Goal: Information Seeking & Learning: Get advice/opinions

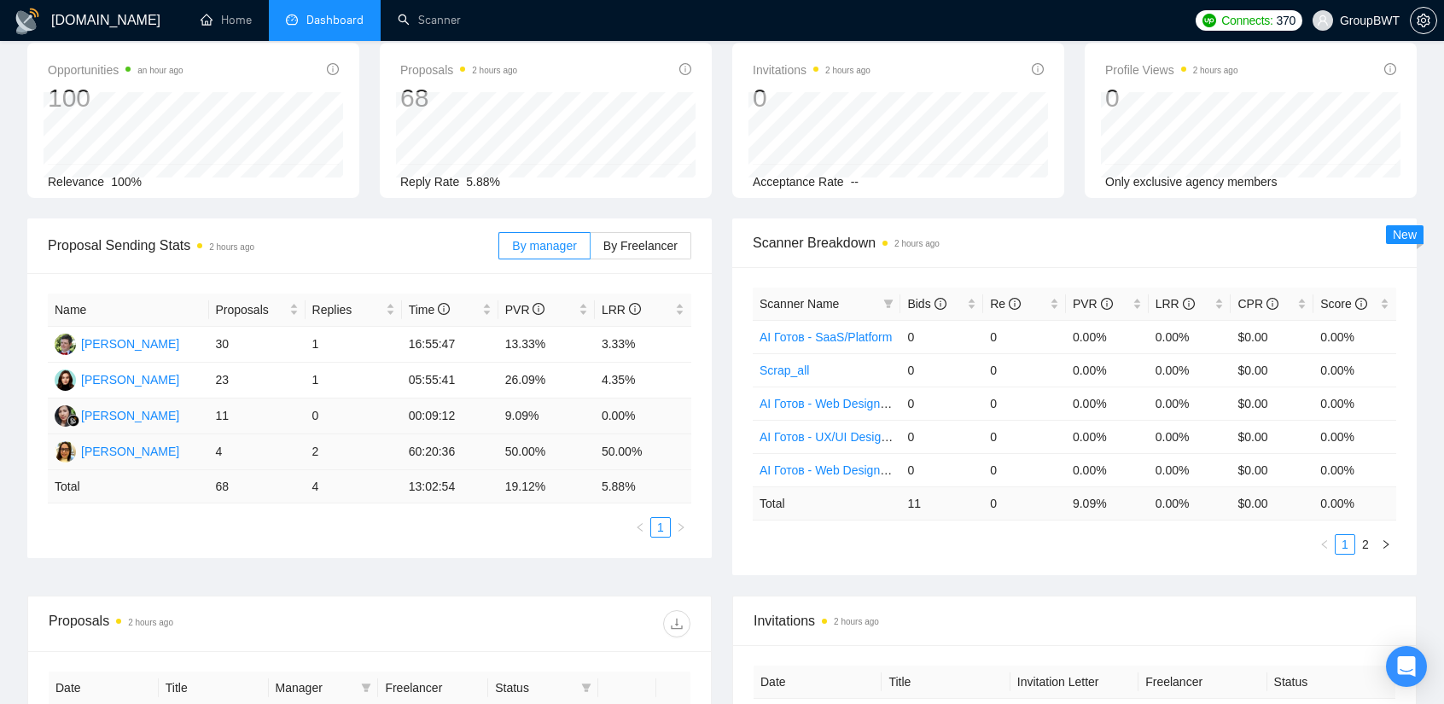
scroll to position [85, 0]
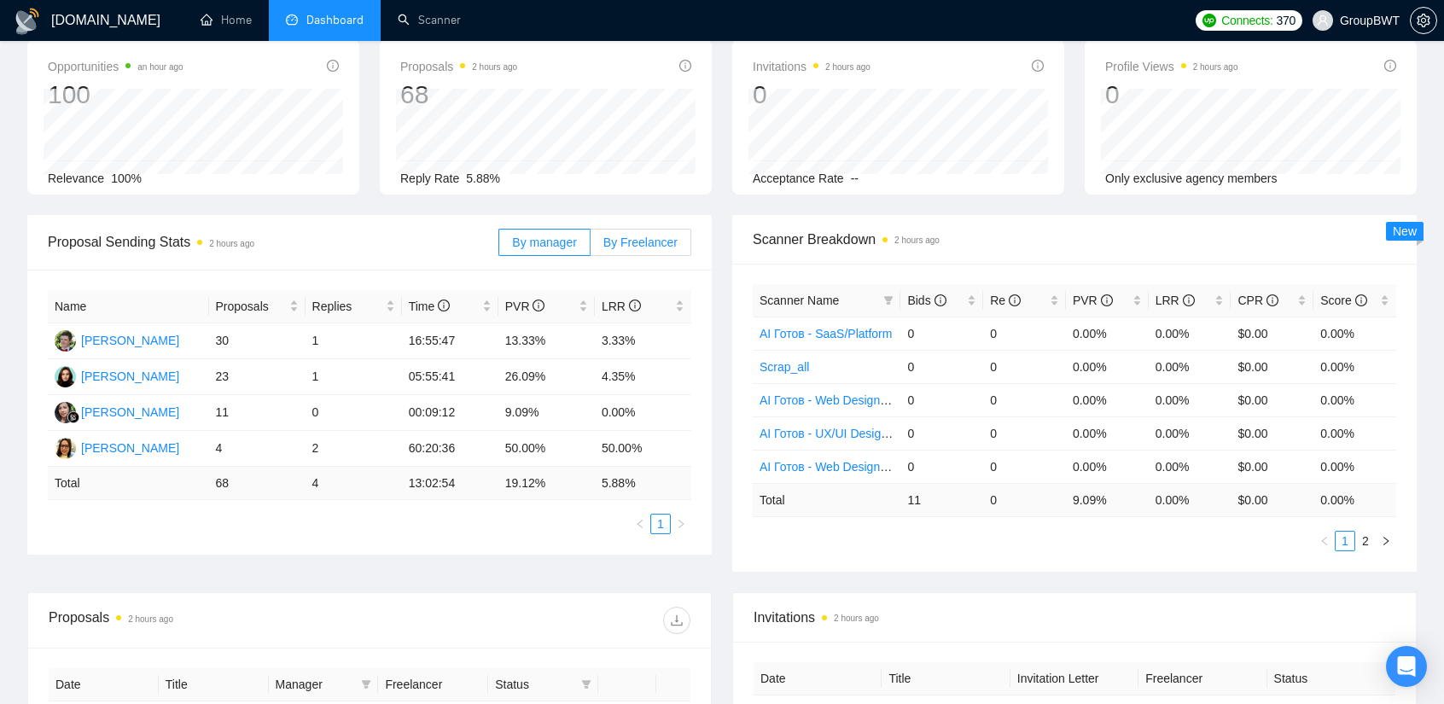
click at [624, 240] on span "By Freelancer" at bounding box center [641, 243] width 74 height 14
click at [591, 247] on input "By Freelancer" at bounding box center [591, 247] width 0 height 0
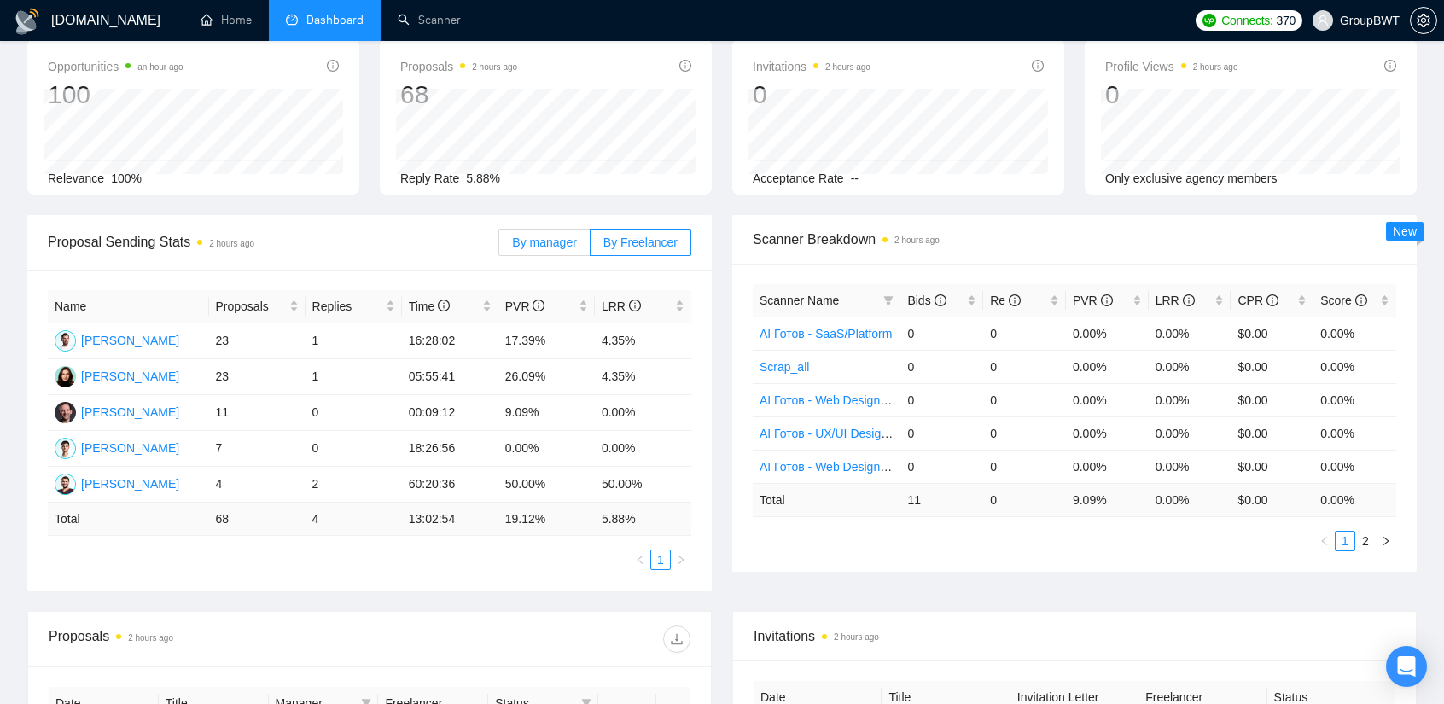
click at [534, 246] on span "By manager" at bounding box center [544, 243] width 64 height 14
click at [499, 247] on input "By manager" at bounding box center [499, 247] width 0 height 0
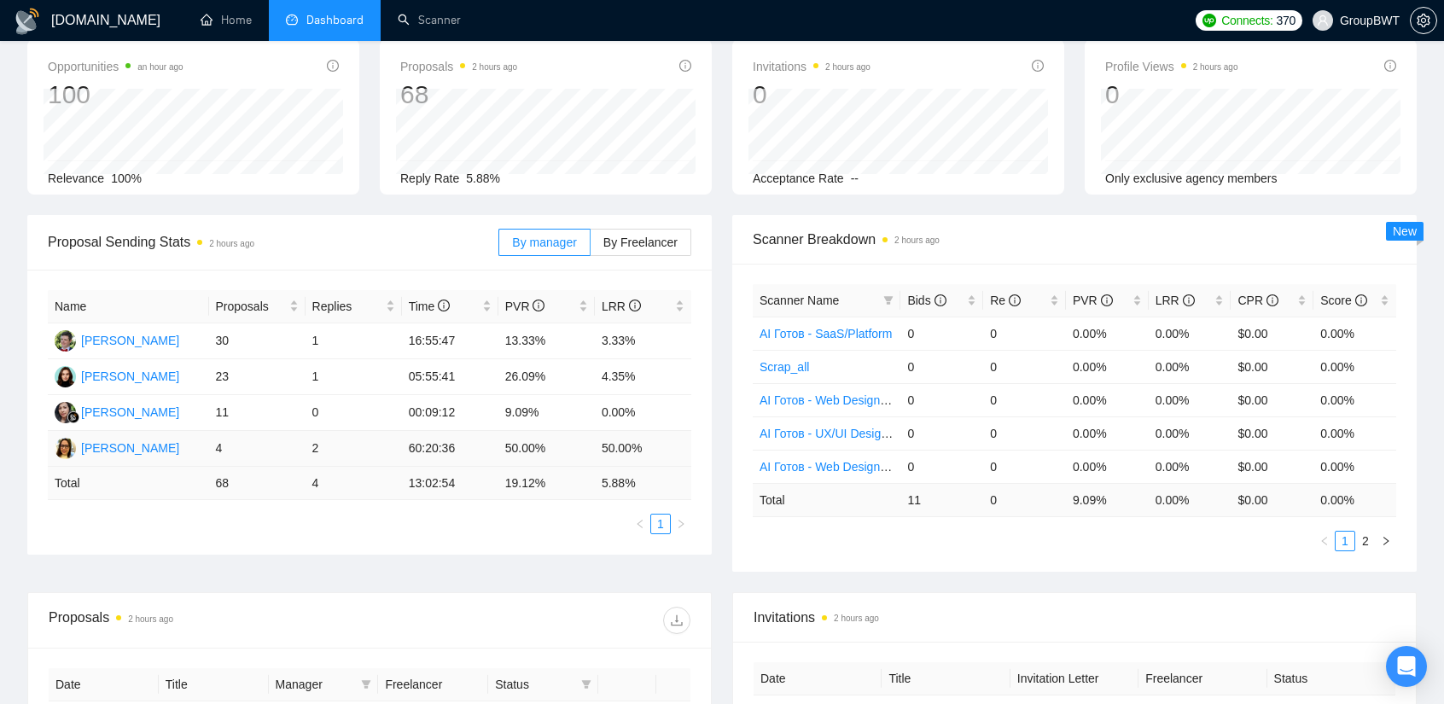
click at [345, 441] on td "2" at bounding box center [354, 449] width 96 height 36
click at [501, 447] on td "50.00%" at bounding box center [547, 449] width 96 height 36
click at [584, 448] on td "50.00%" at bounding box center [547, 449] width 96 height 36
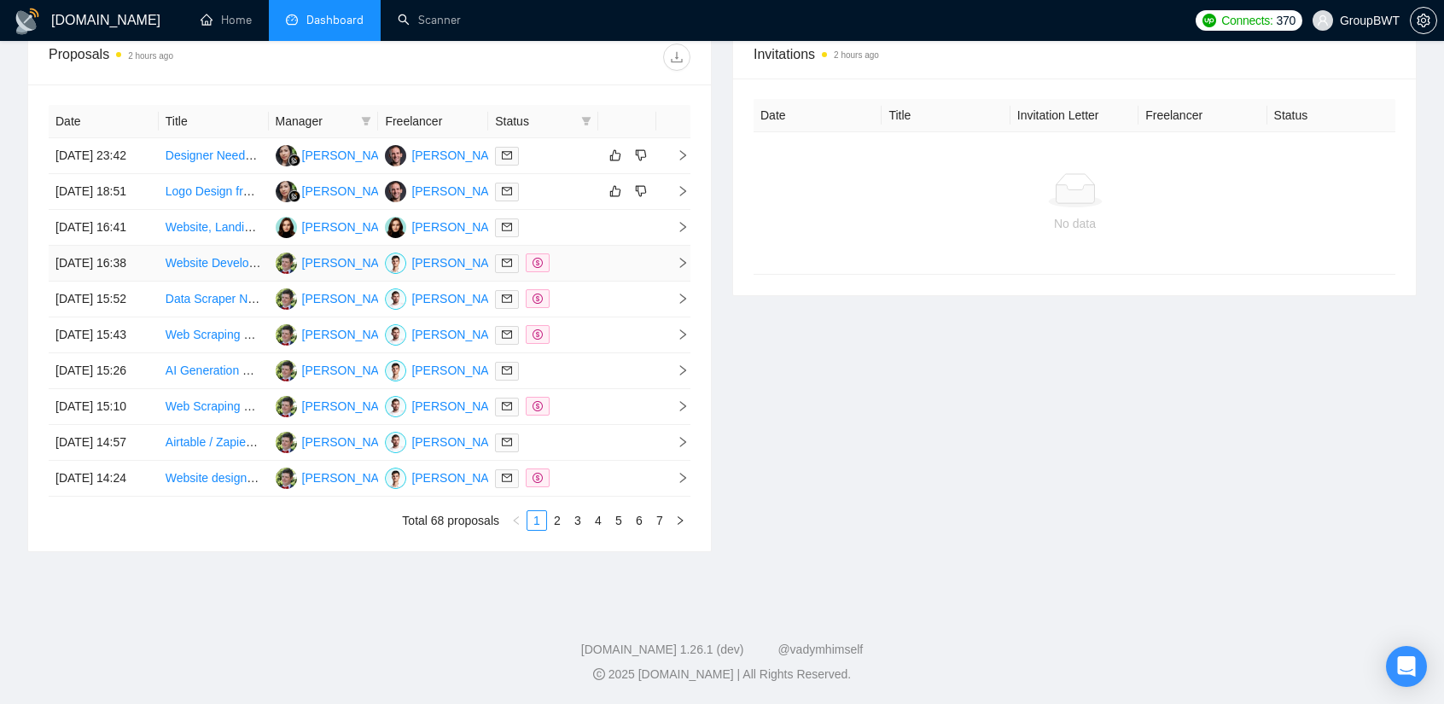
scroll to position [683, 0]
click at [553, 530] on link "2" at bounding box center [557, 520] width 19 height 19
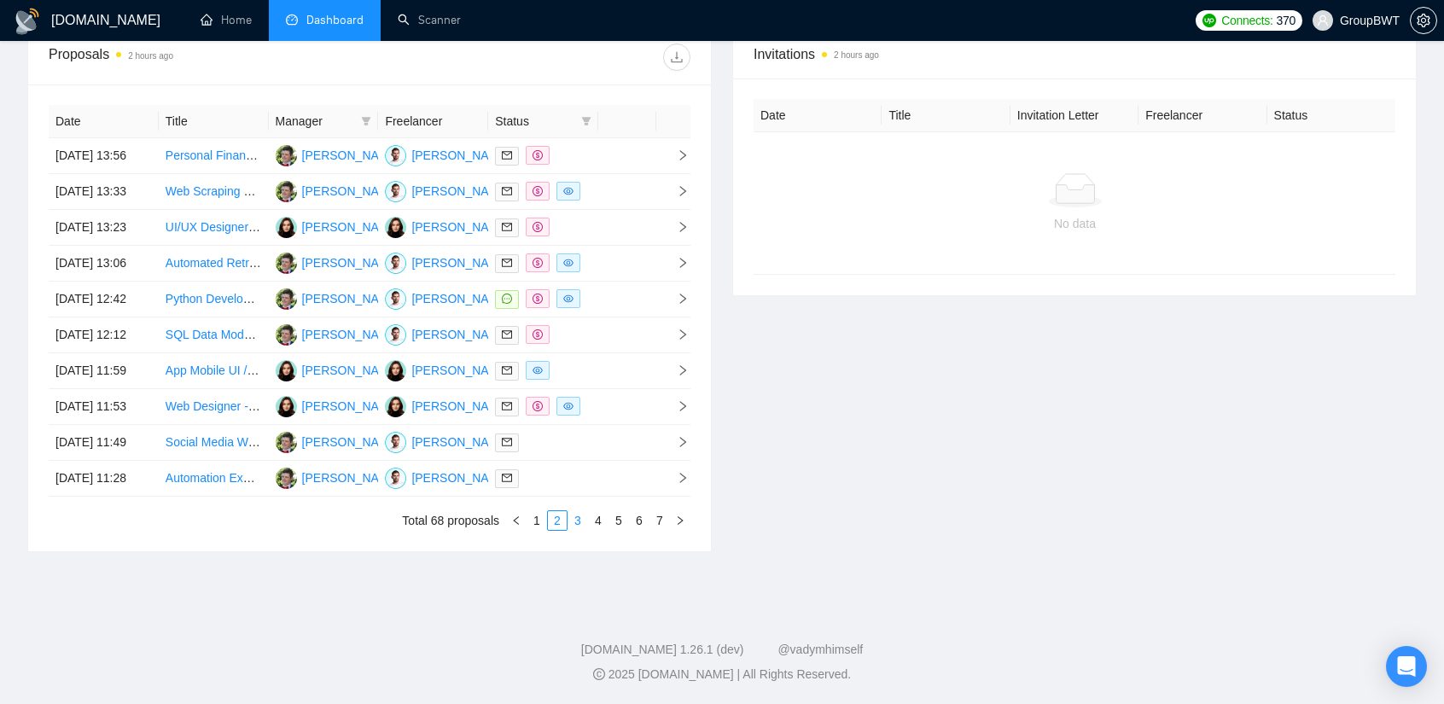
click at [579, 530] on link "3" at bounding box center [578, 520] width 19 height 19
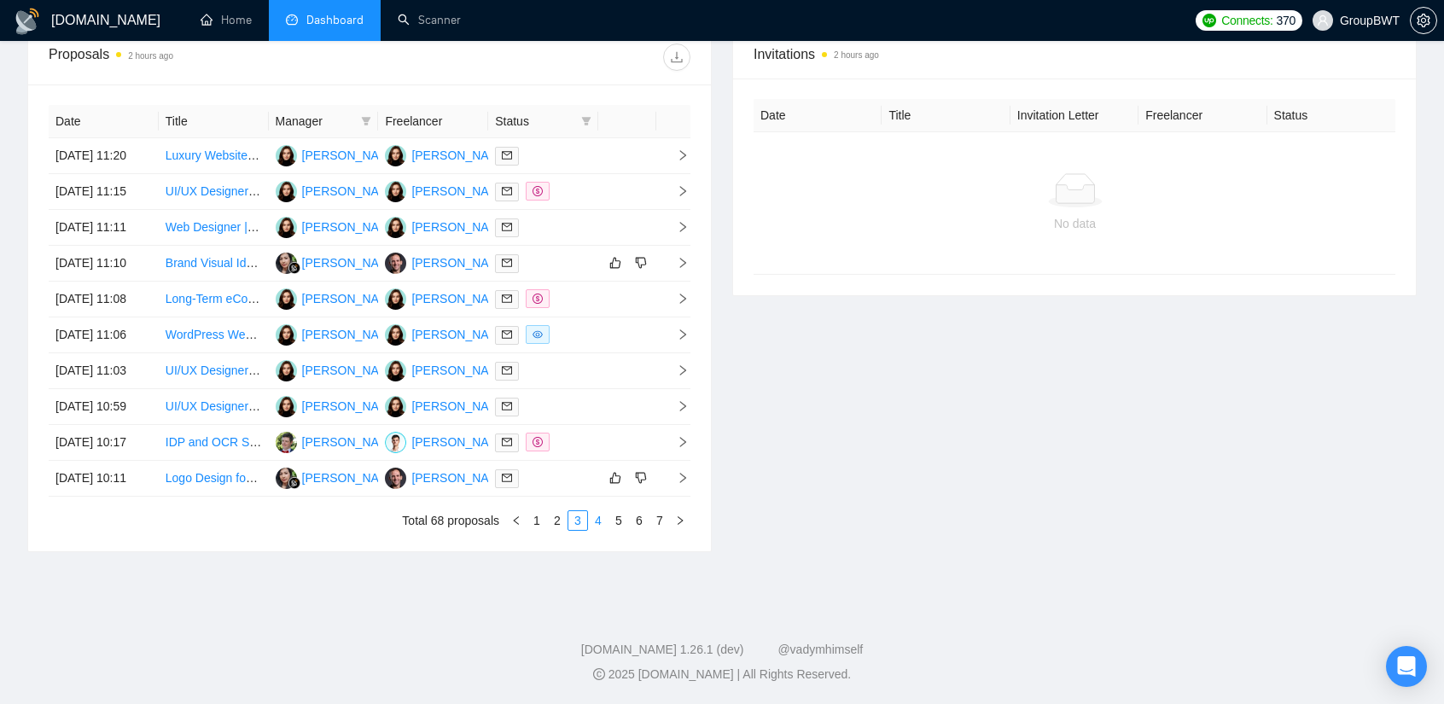
click at [595, 530] on link "4" at bounding box center [598, 520] width 19 height 19
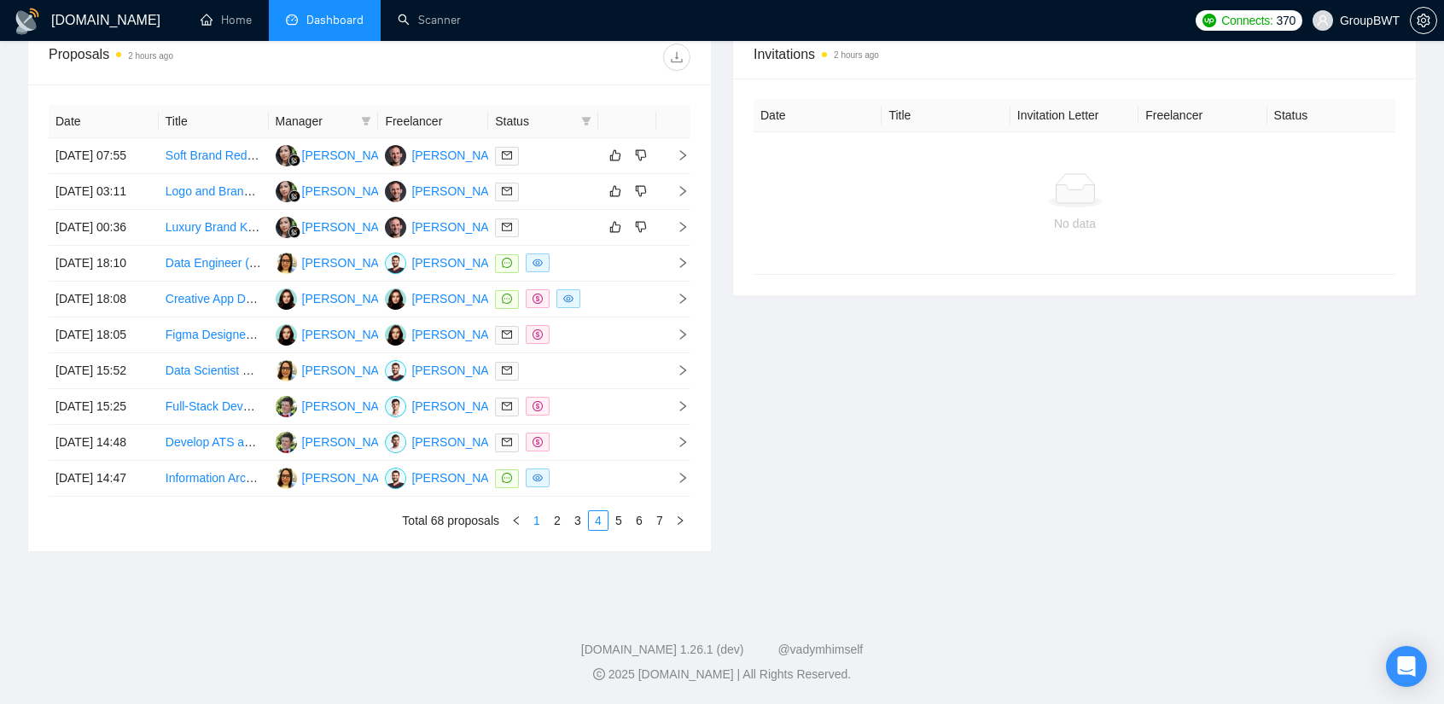
click at [540, 530] on link "1" at bounding box center [537, 520] width 19 height 19
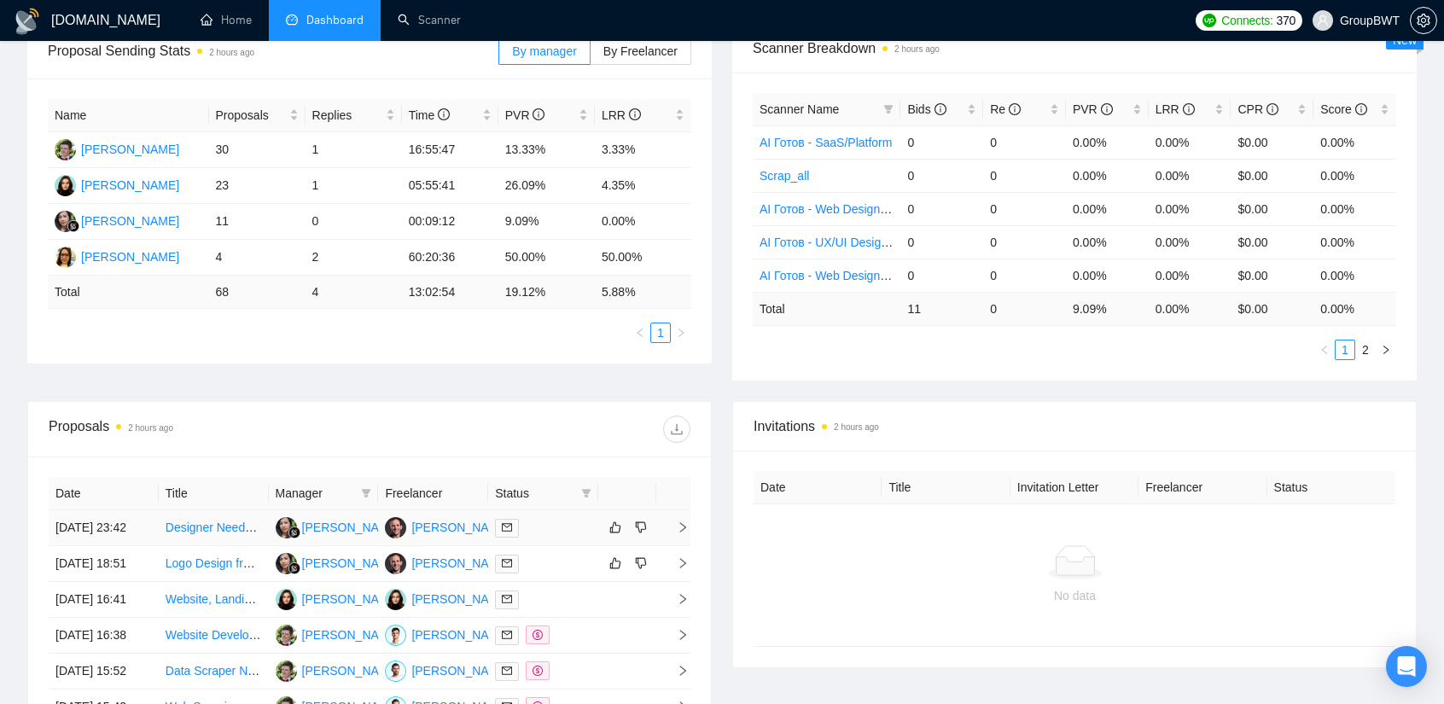
scroll to position [256, 0]
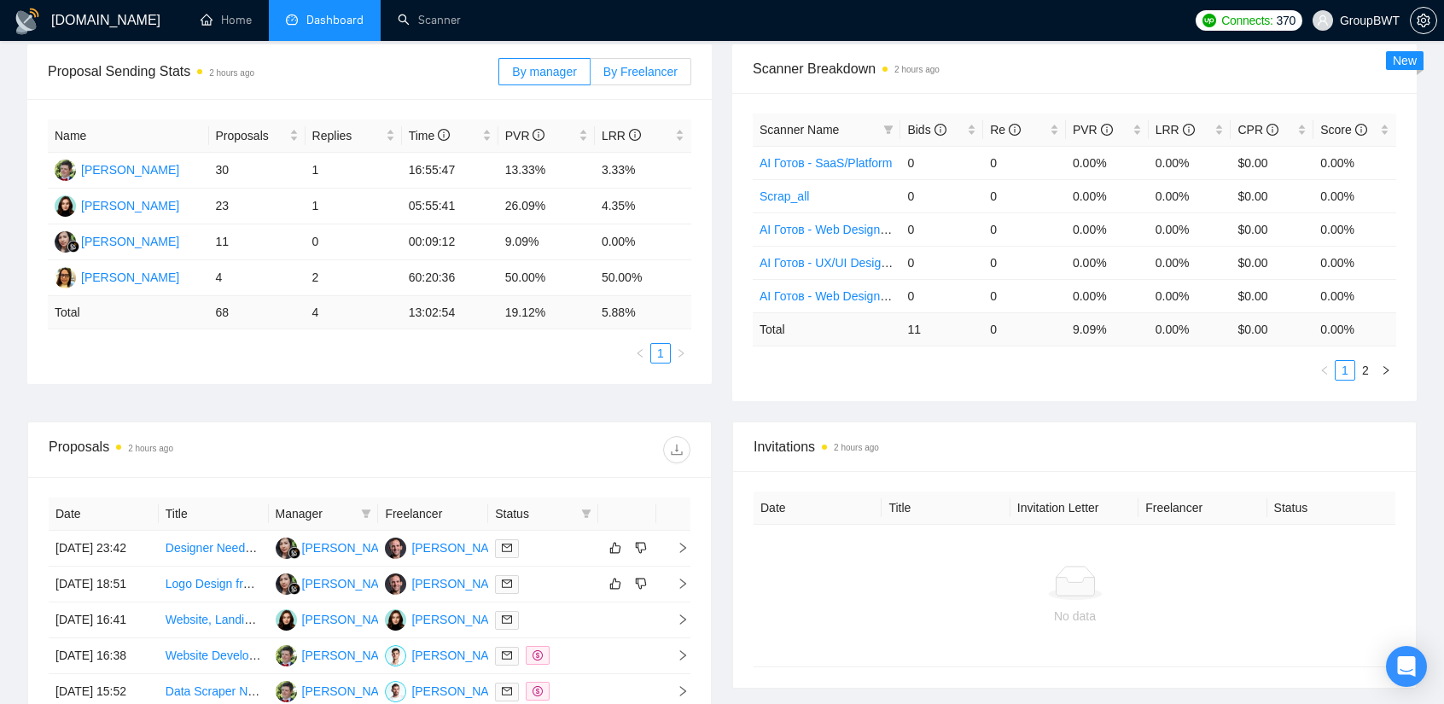
click at [639, 75] on span "By Freelancer" at bounding box center [641, 72] width 74 height 14
click at [591, 76] on input "By Freelancer" at bounding box center [591, 76] width 0 height 0
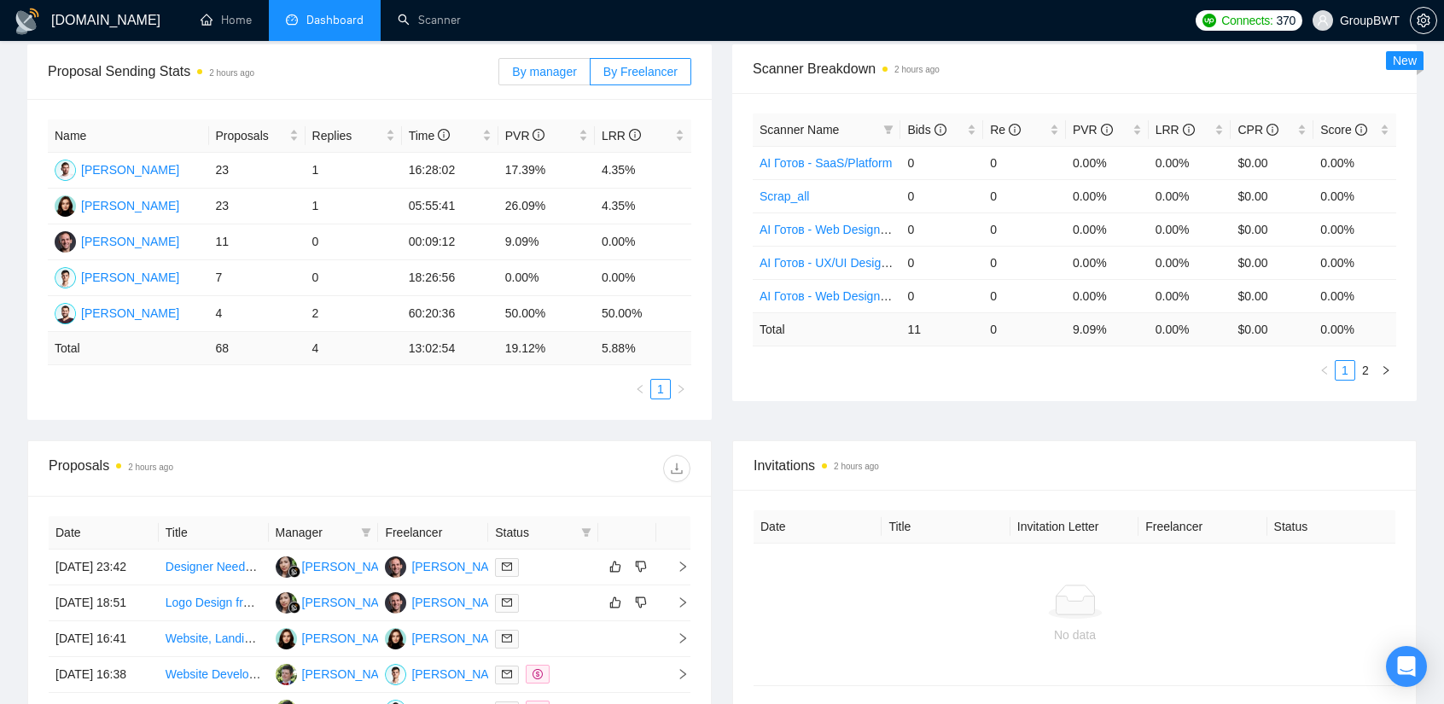
click at [561, 67] on span "By manager" at bounding box center [544, 72] width 64 height 14
click at [499, 76] on input "By manager" at bounding box center [499, 76] width 0 height 0
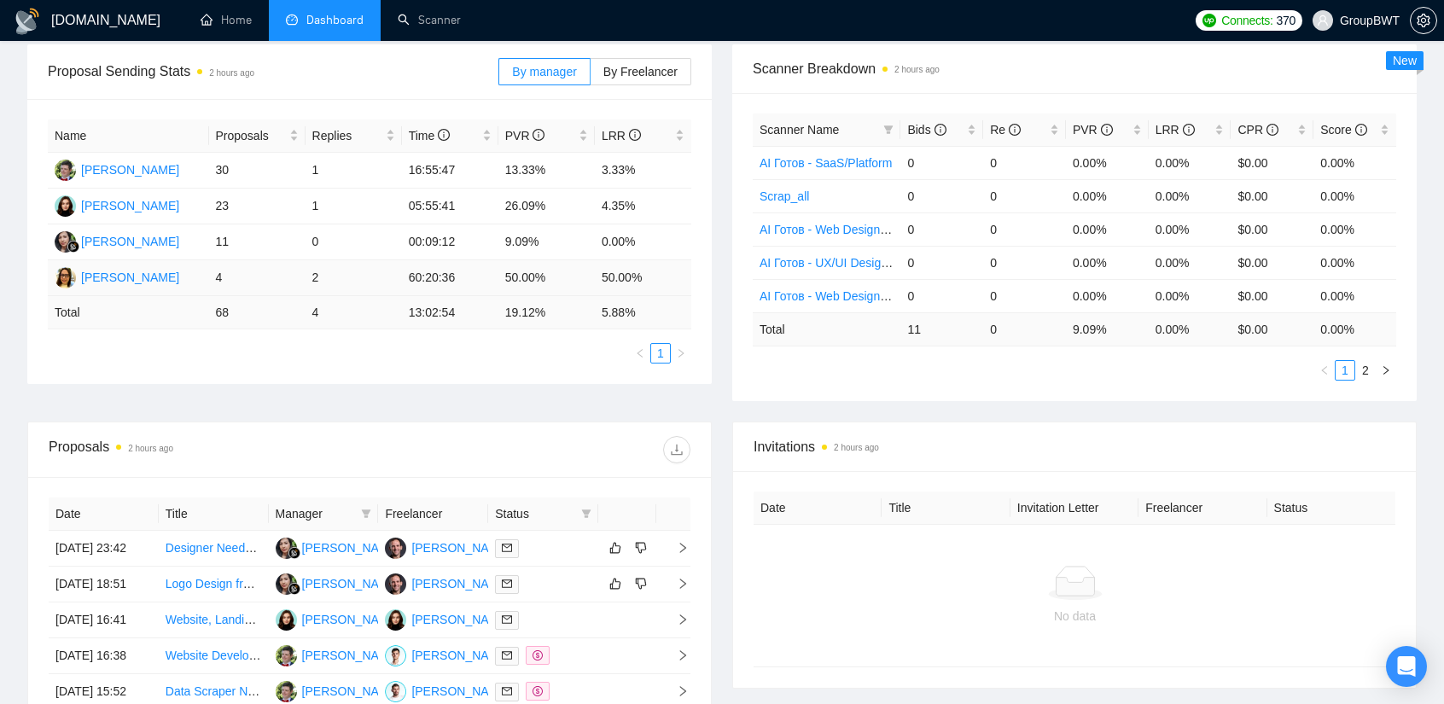
click at [196, 274] on td "[PERSON_NAME]" at bounding box center [128, 278] width 161 height 36
click at [131, 281] on div "[PERSON_NAME]" at bounding box center [130, 277] width 98 height 19
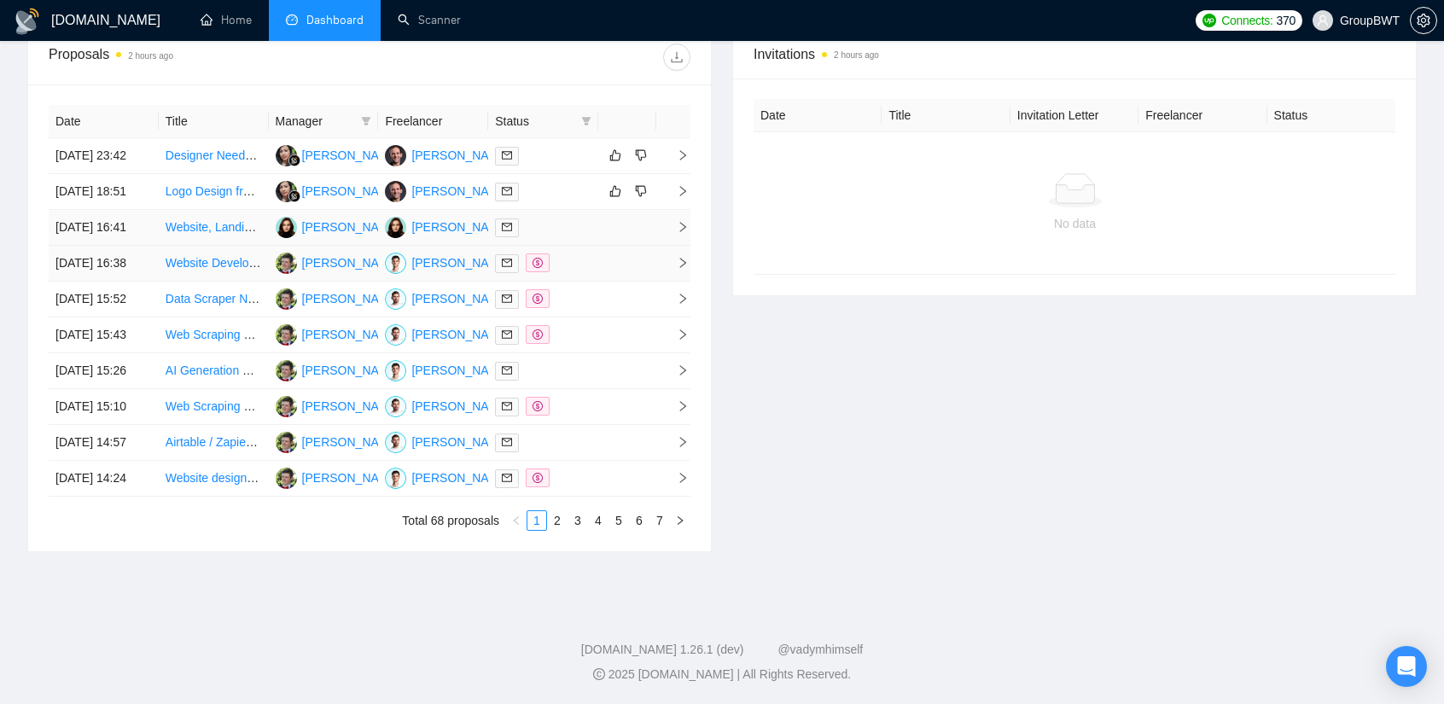
scroll to position [683, 0]
click at [565, 530] on link "2" at bounding box center [557, 520] width 19 height 19
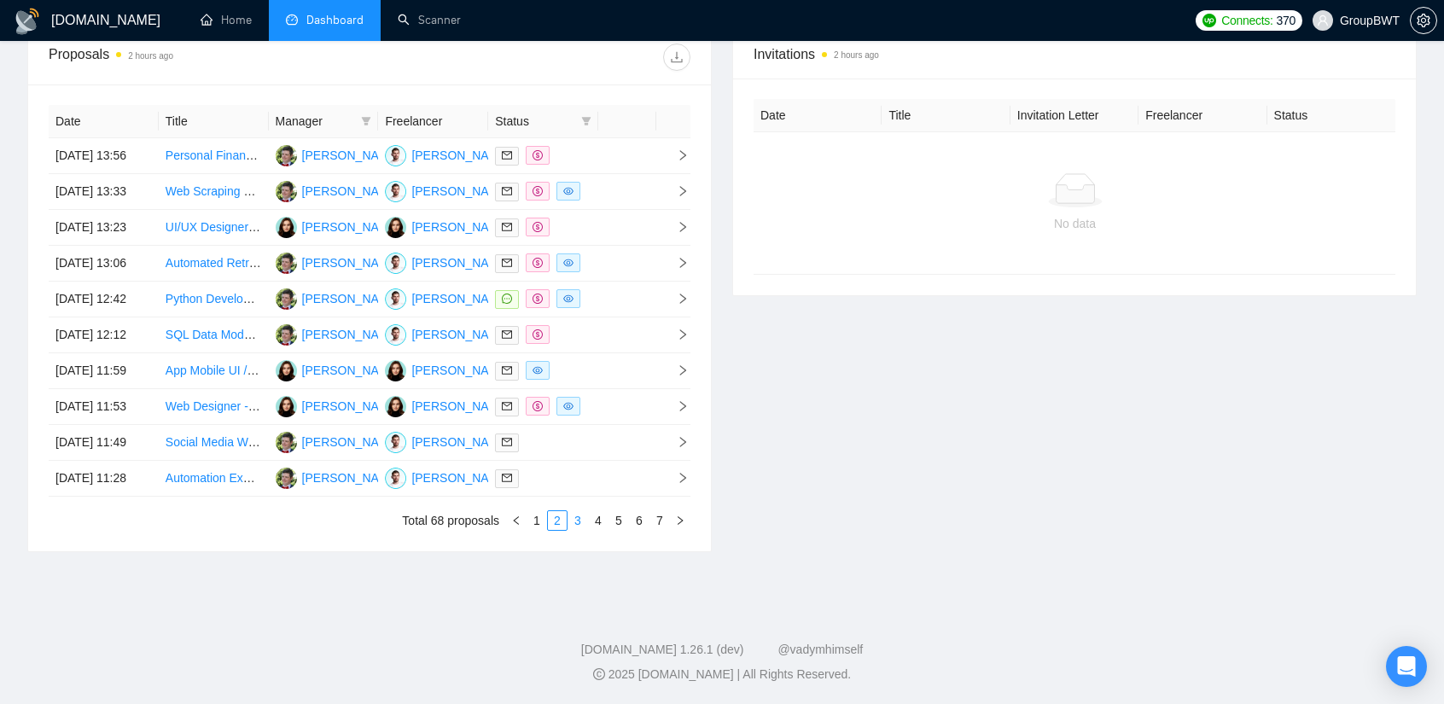
click at [582, 530] on link "3" at bounding box center [578, 520] width 19 height 19
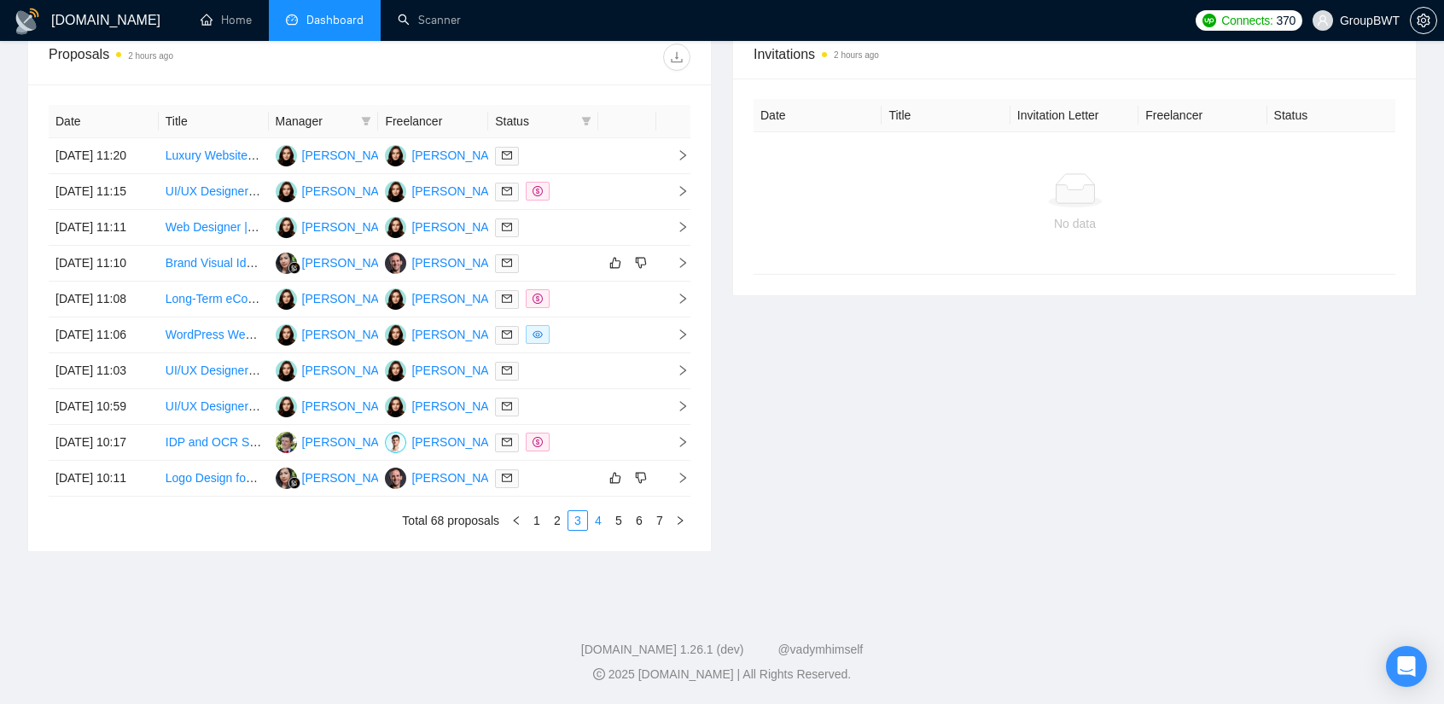
click at [598, 530] on link "4" at bounding box center [598, 520] width 19 height 19
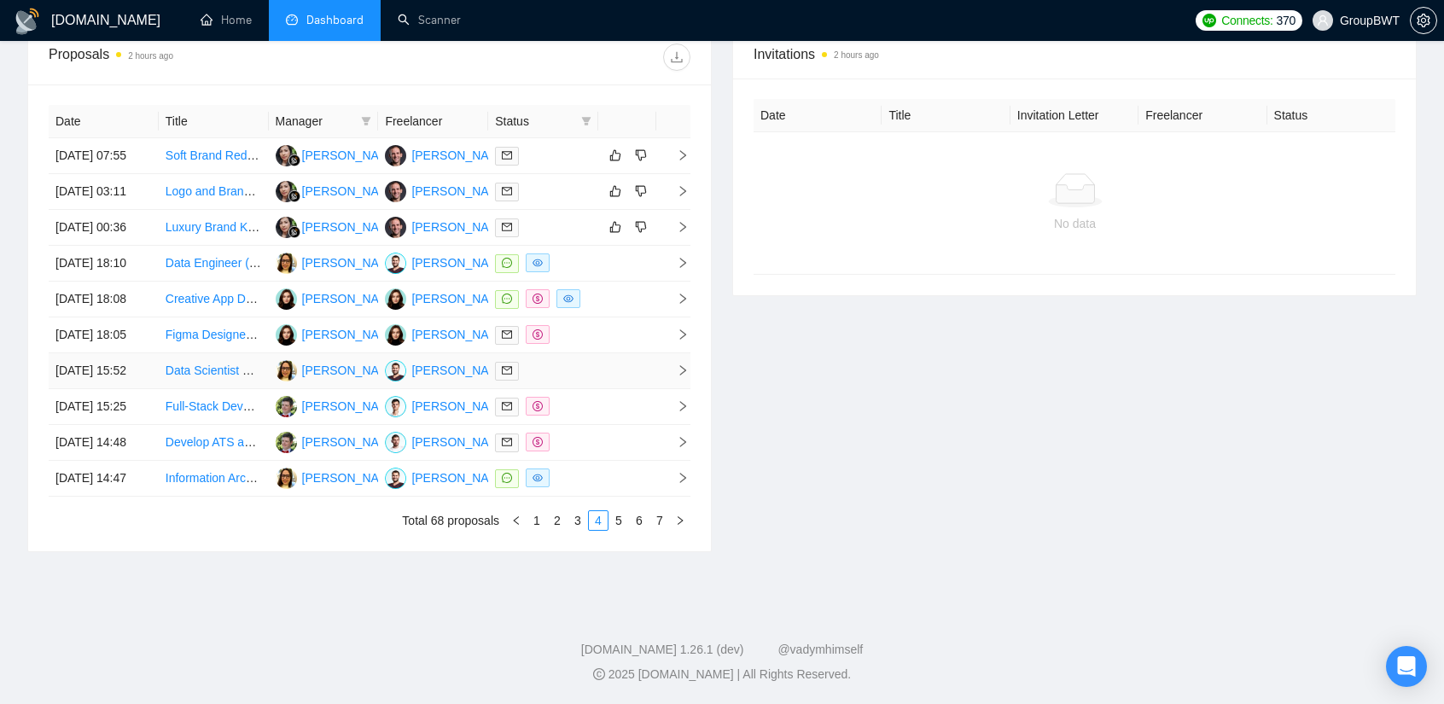
click at [571, 381] on div at bounding box center [543, 371] width 96 height 20
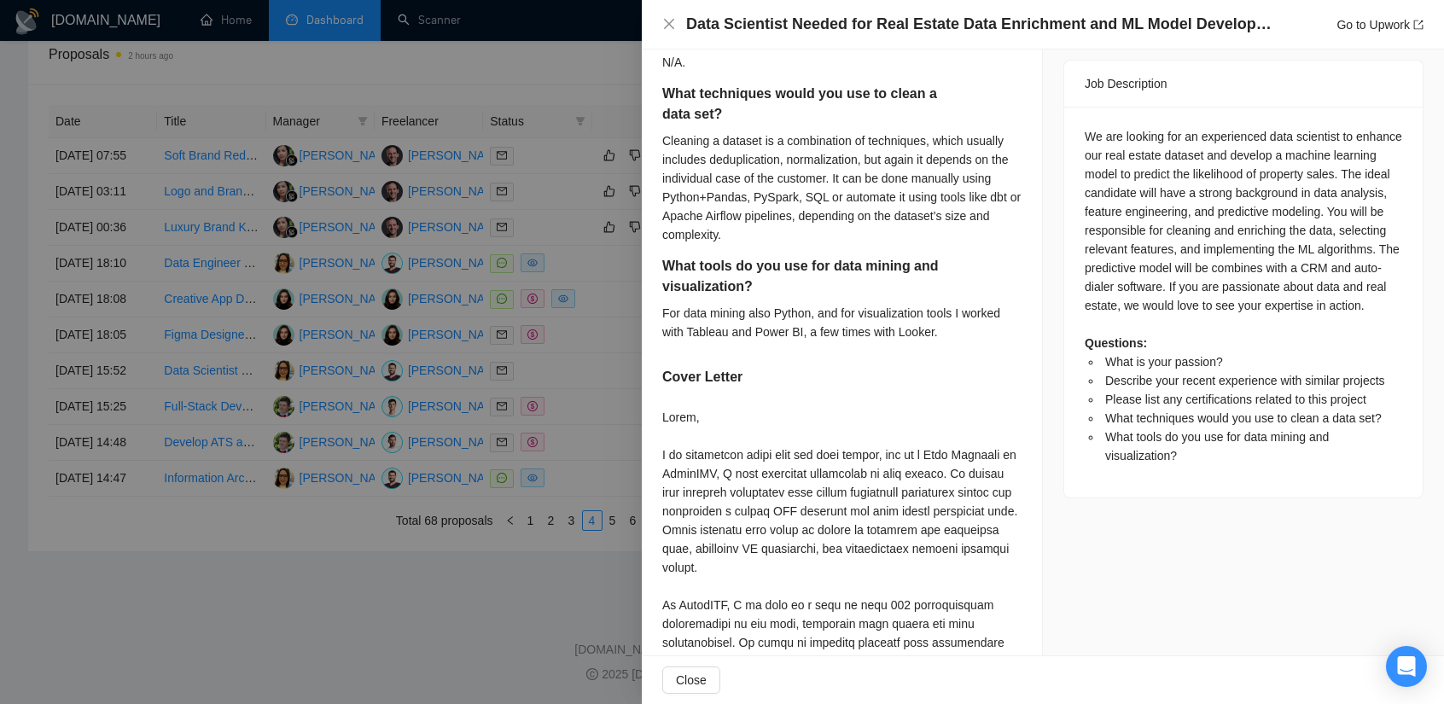
scroll to position [931, 0]
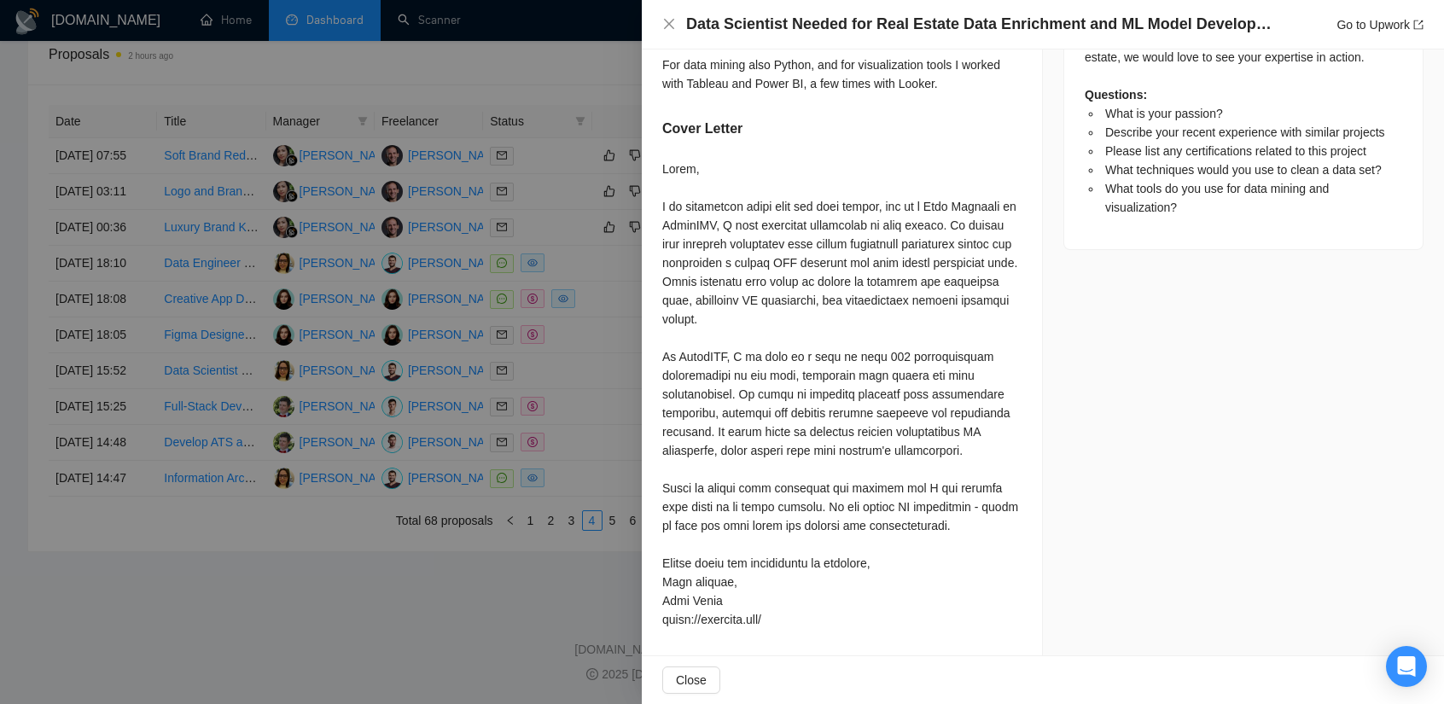
click at [610, 285] on div at bounding box center [722, 352] width 1444 height 704
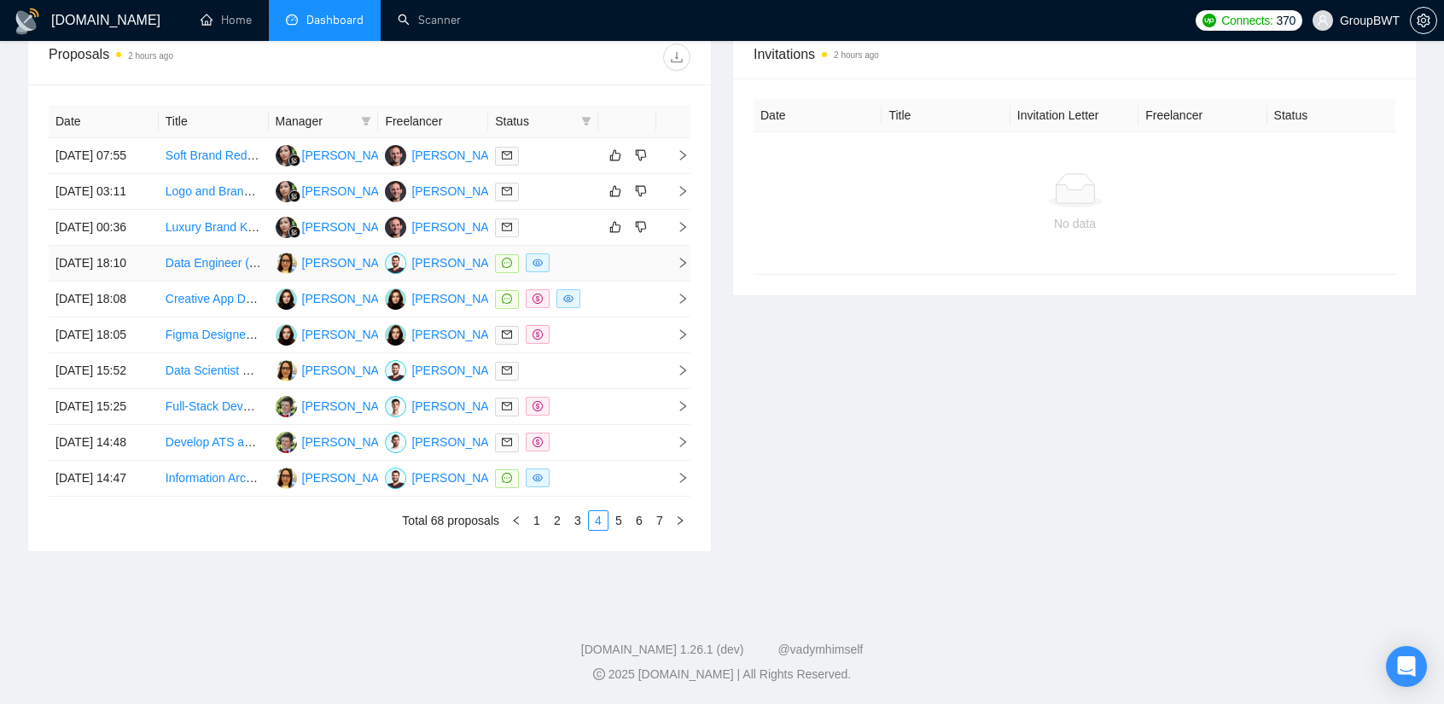
click at [575, 273] on div at bounding box center [543, 264] width 96 height 20
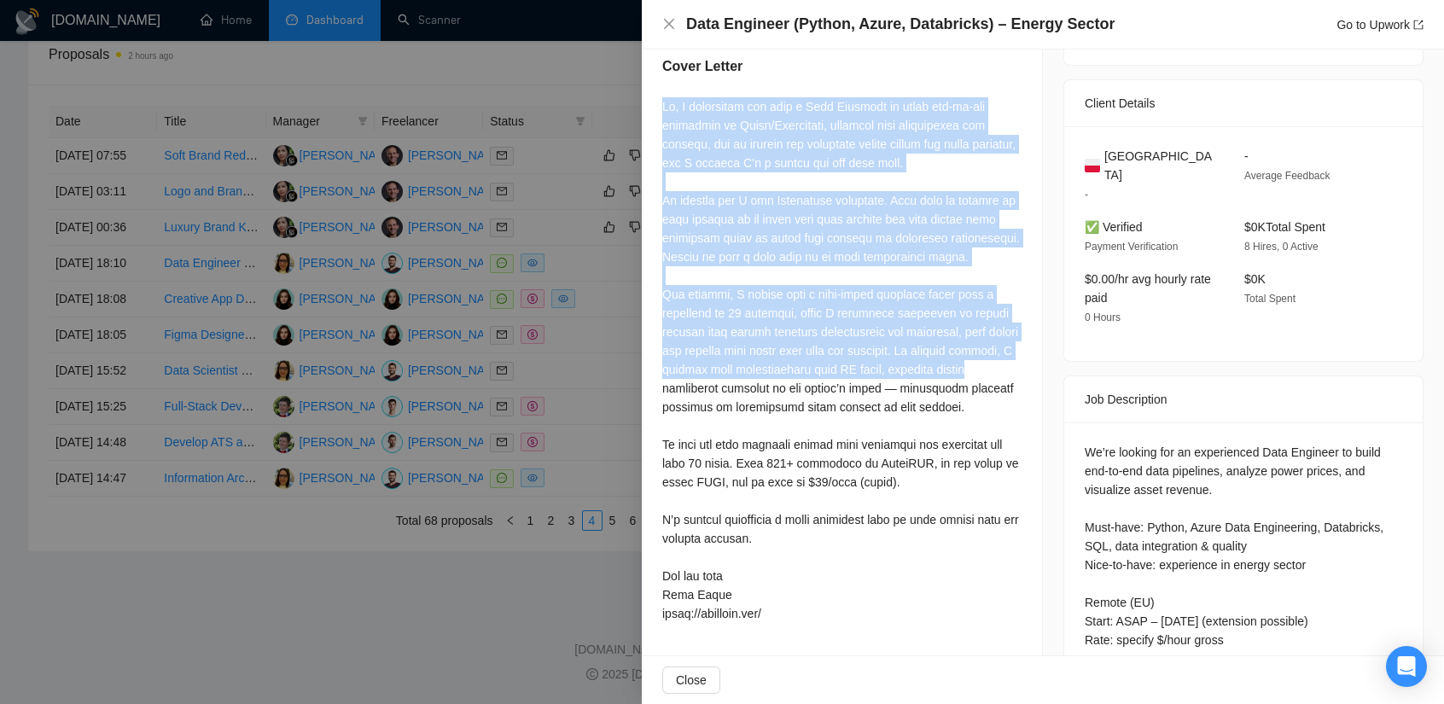
scroll to position [405, 0]
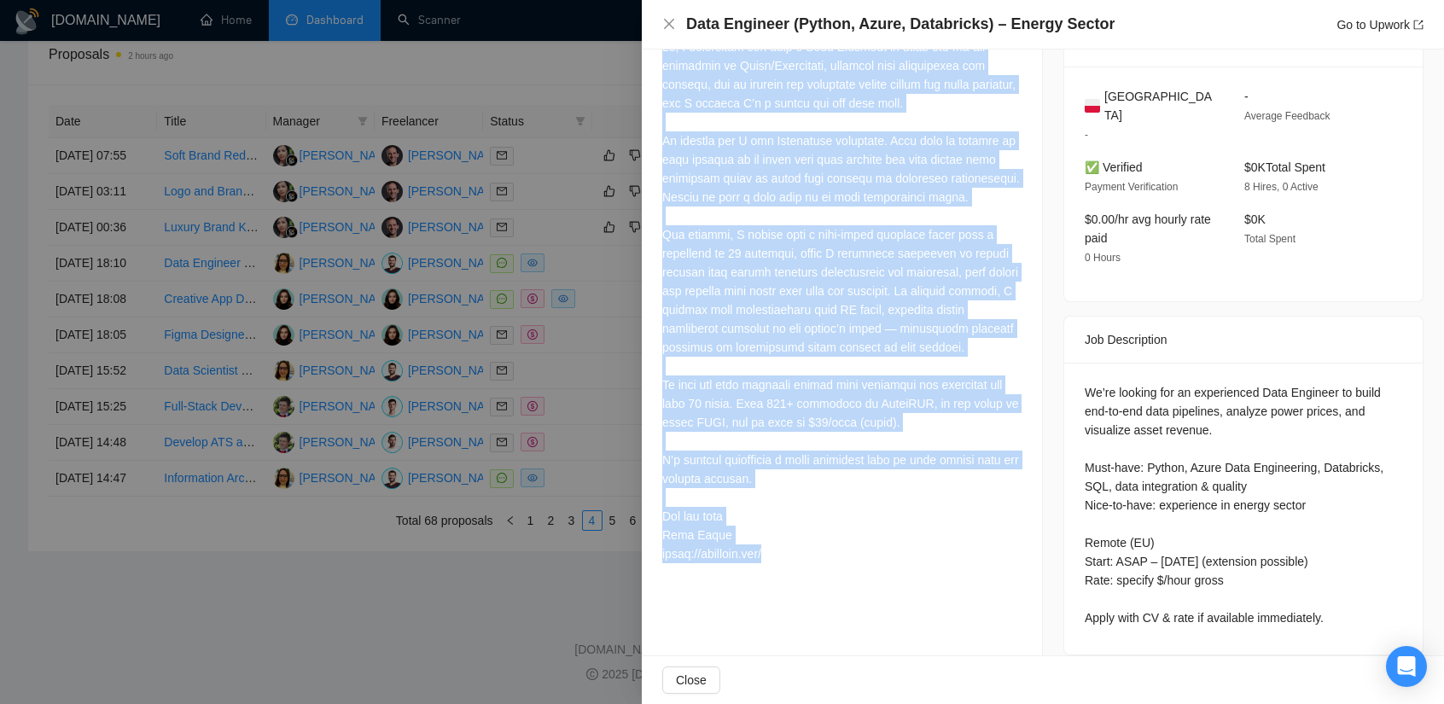
drag, startPoint x: 669, startPoint y: 122, endPoint x: 983, endPoint y: 547, distance: 528.1
click at [983, 547] on div "Cover Letter" at bounding box center [842, 283] width 400 height 615
copy div "Lo, I dolorsitam con adip e Sedd Eiusmodt in utlab etd-ma-ali enimadmin ve Quis…"
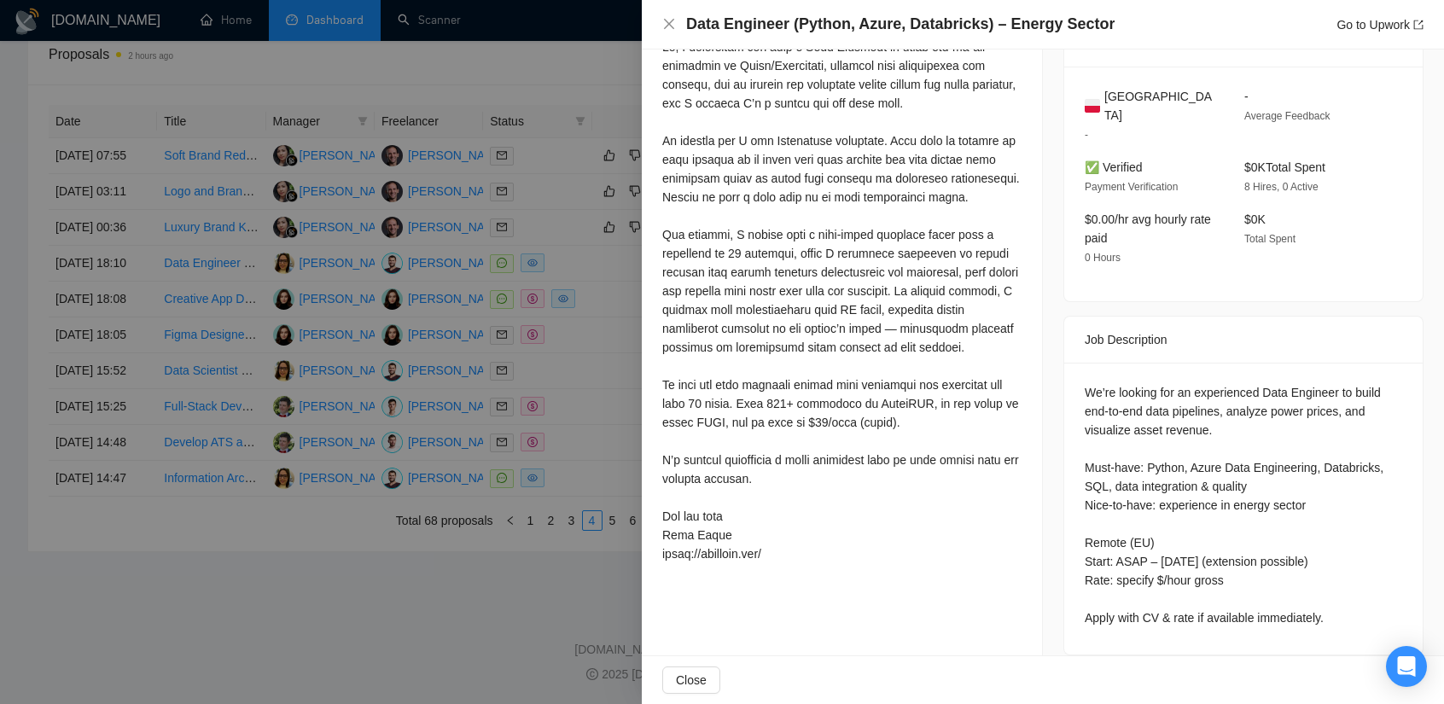
click at [610, 339] on div at bounding box center [722, 352] width 1444 height 704
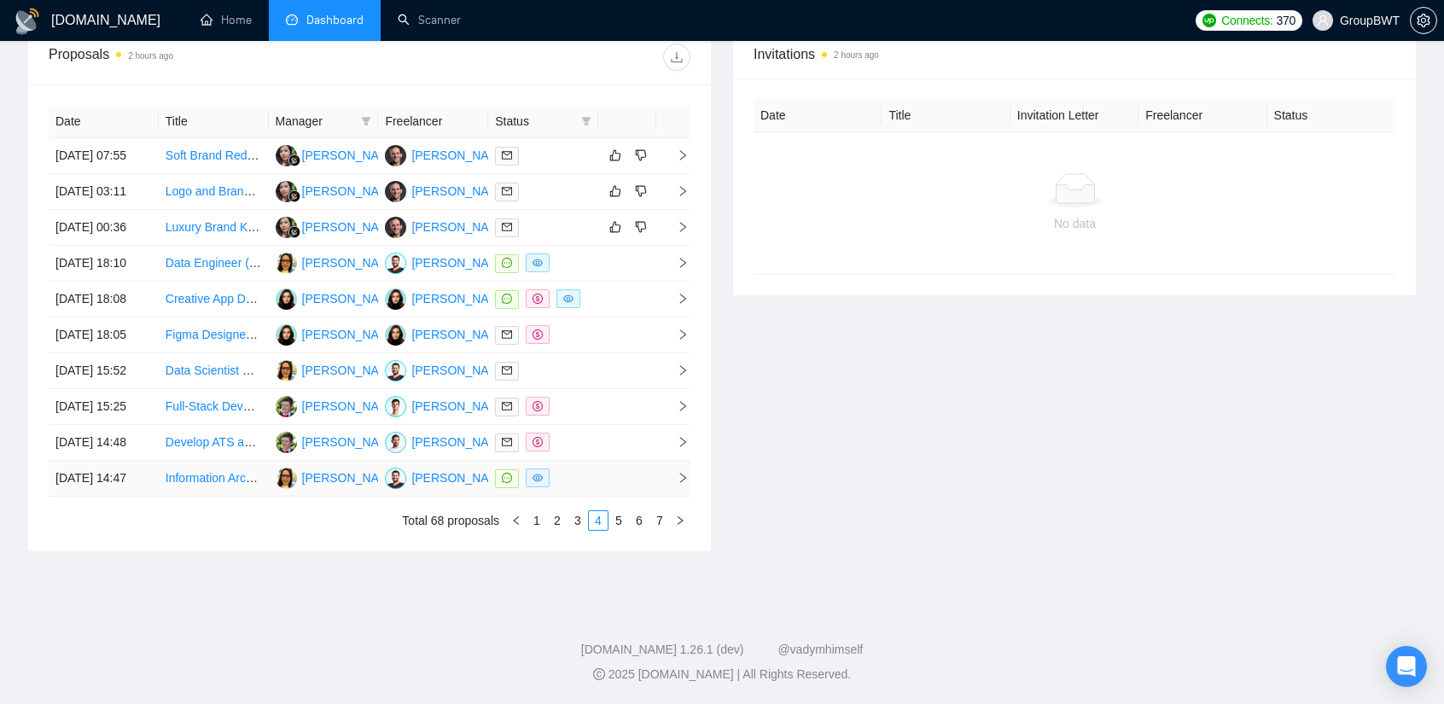
click at [584, 488] on div at bounding box center [543, 479] width 96 height 20
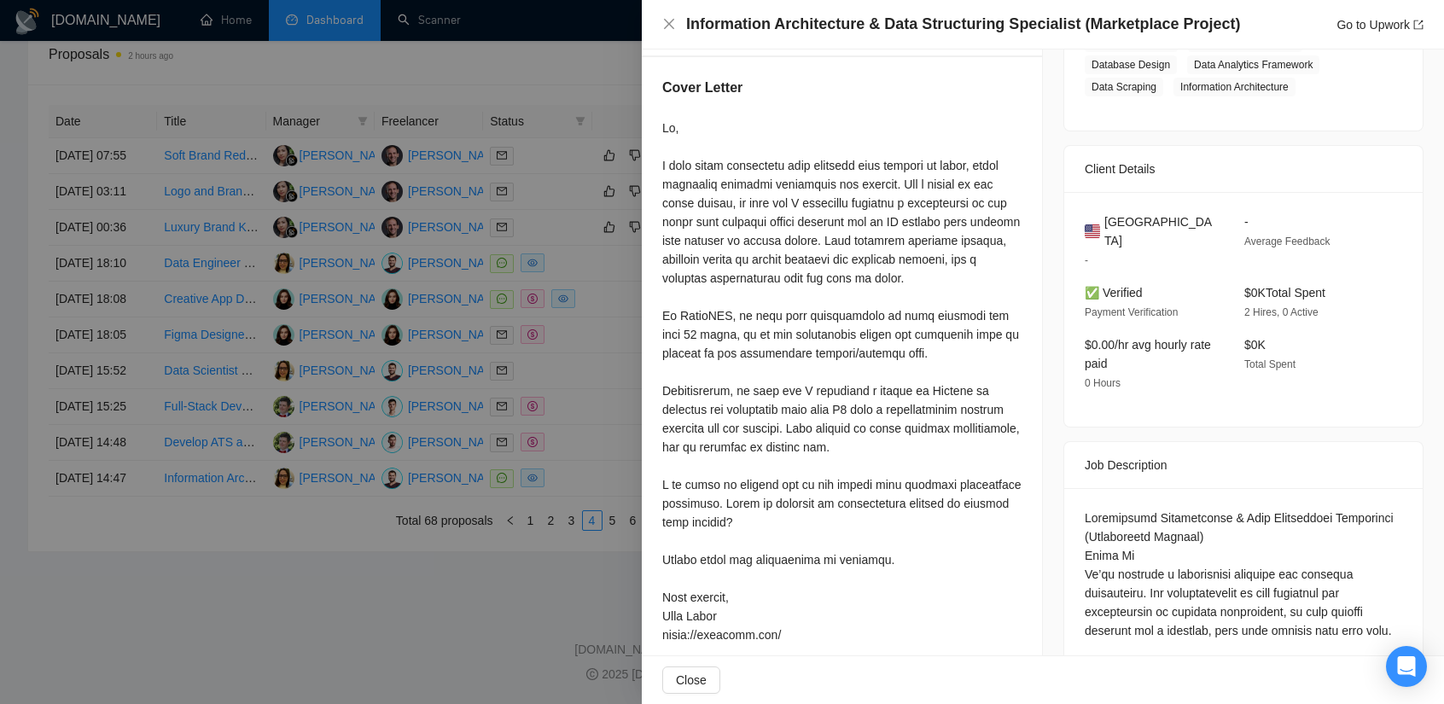
scroll to position [319, 0]
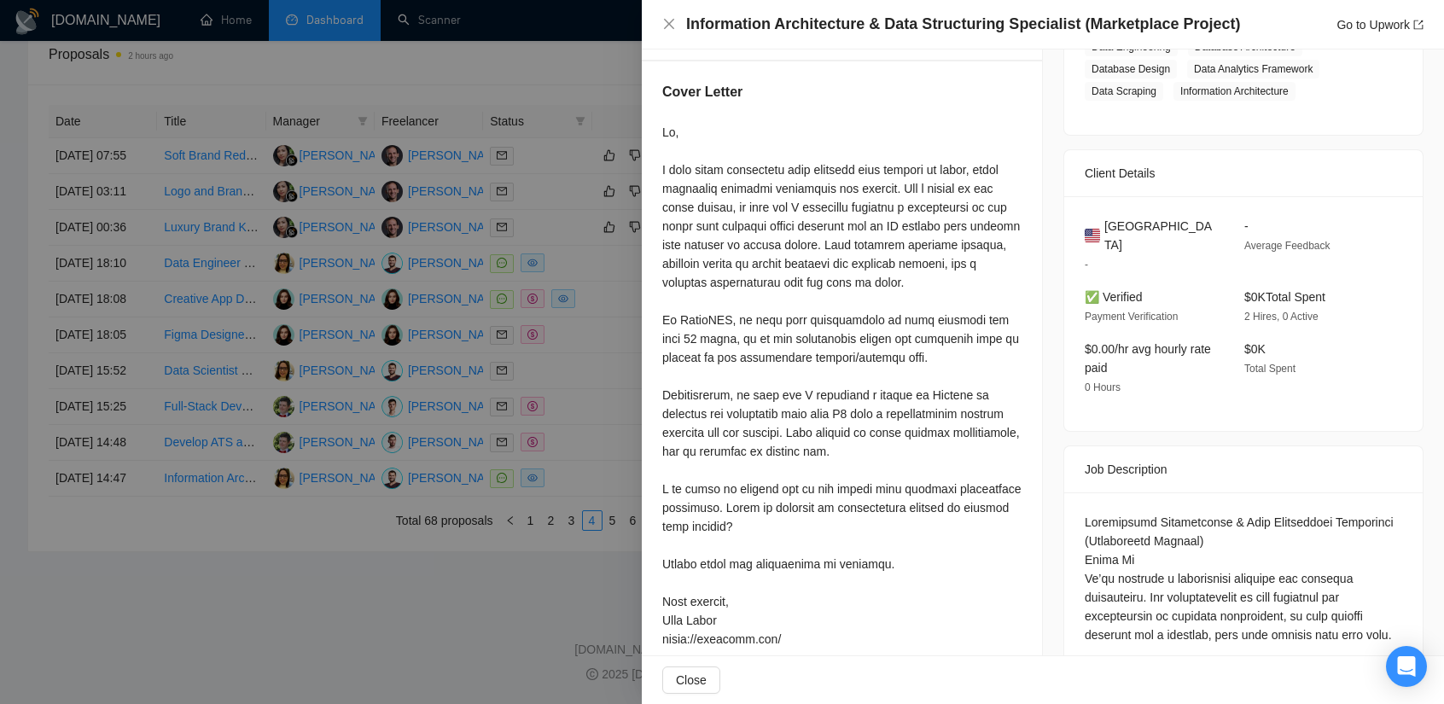
click at [746, 217] on div at bounding box center [841, 386] width 359 height 526
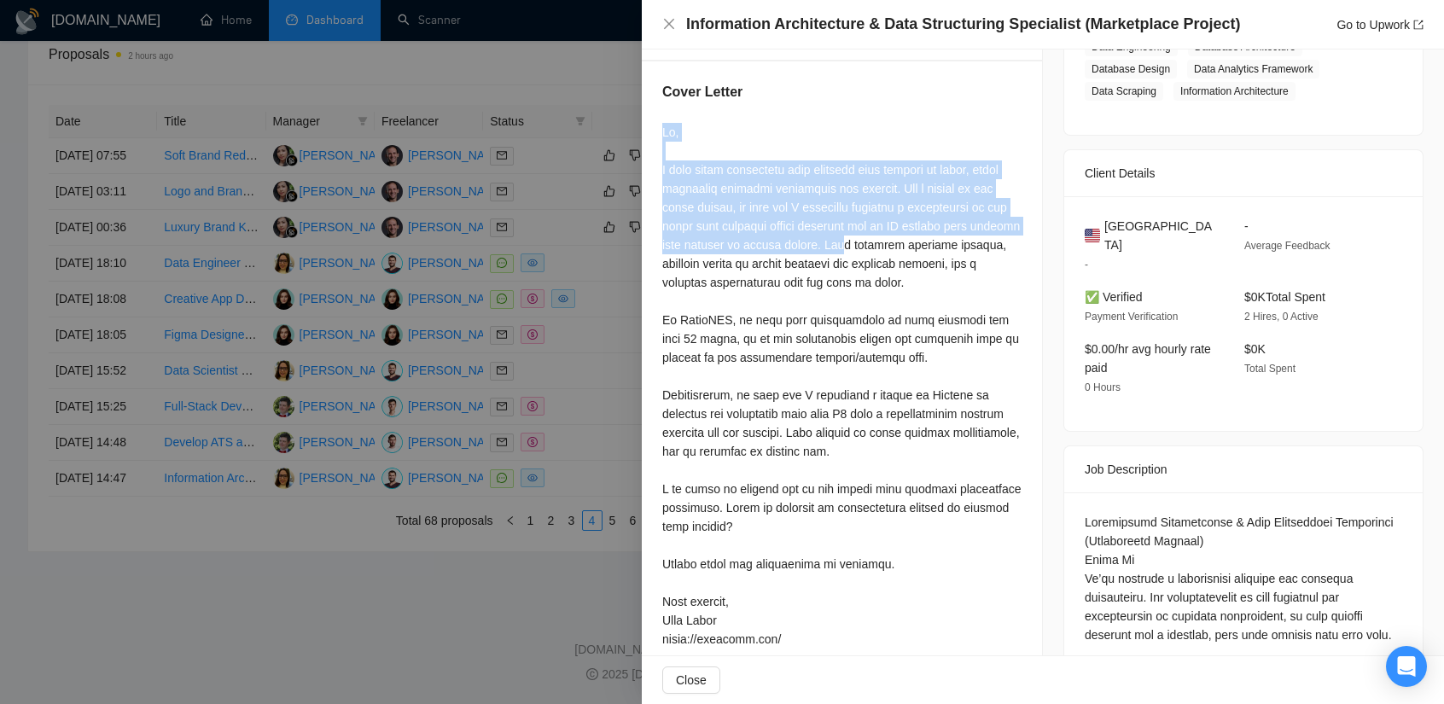
drag, startPoint x: 653, startPoint y: 132, endPoint x: 766, endPoint y: 251, distance: 163.6
click at [830, 245] on div "Cover Letter" at bounding box center [842, 368] width 400 height 615
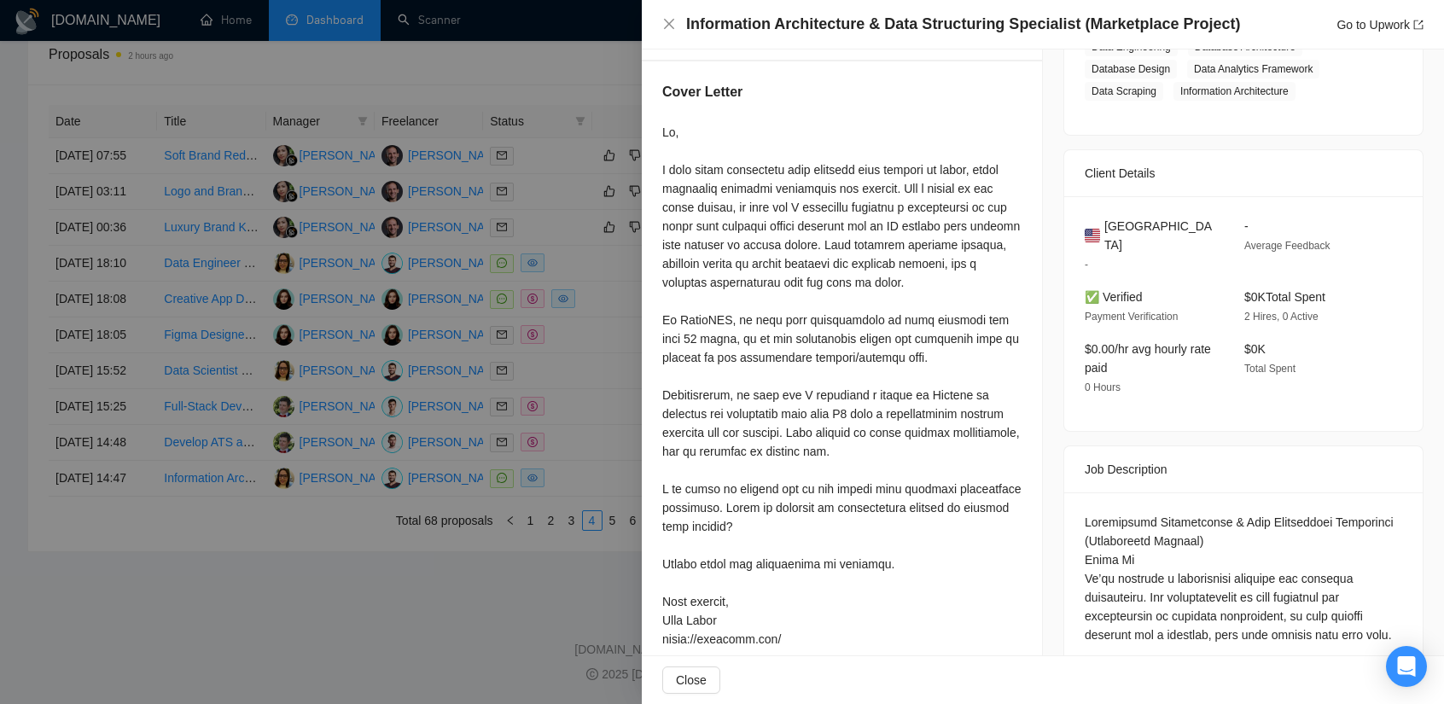
click at [582, 234] on div at bounding box center [722, 352] width 1444 height 704
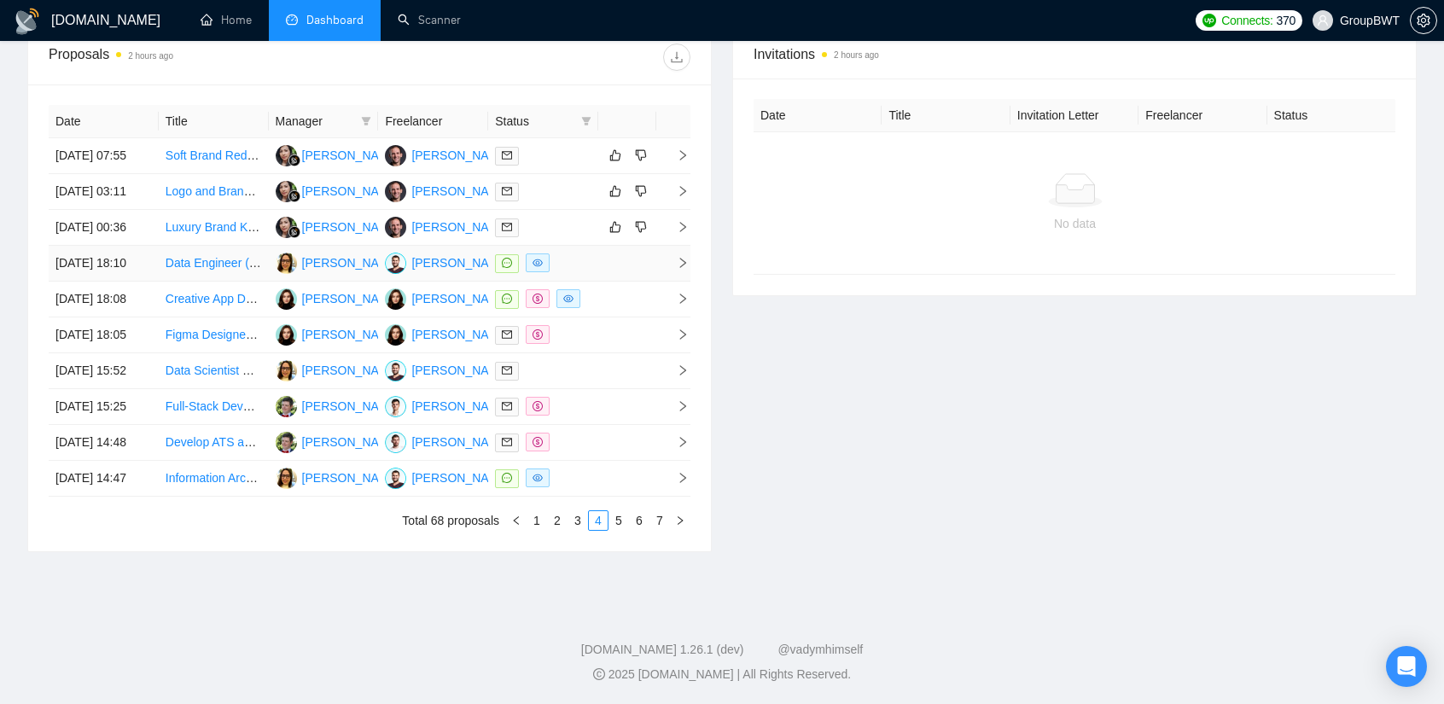
click at [577, 254] on div at bounding box center [543, 264] width 96 height 20
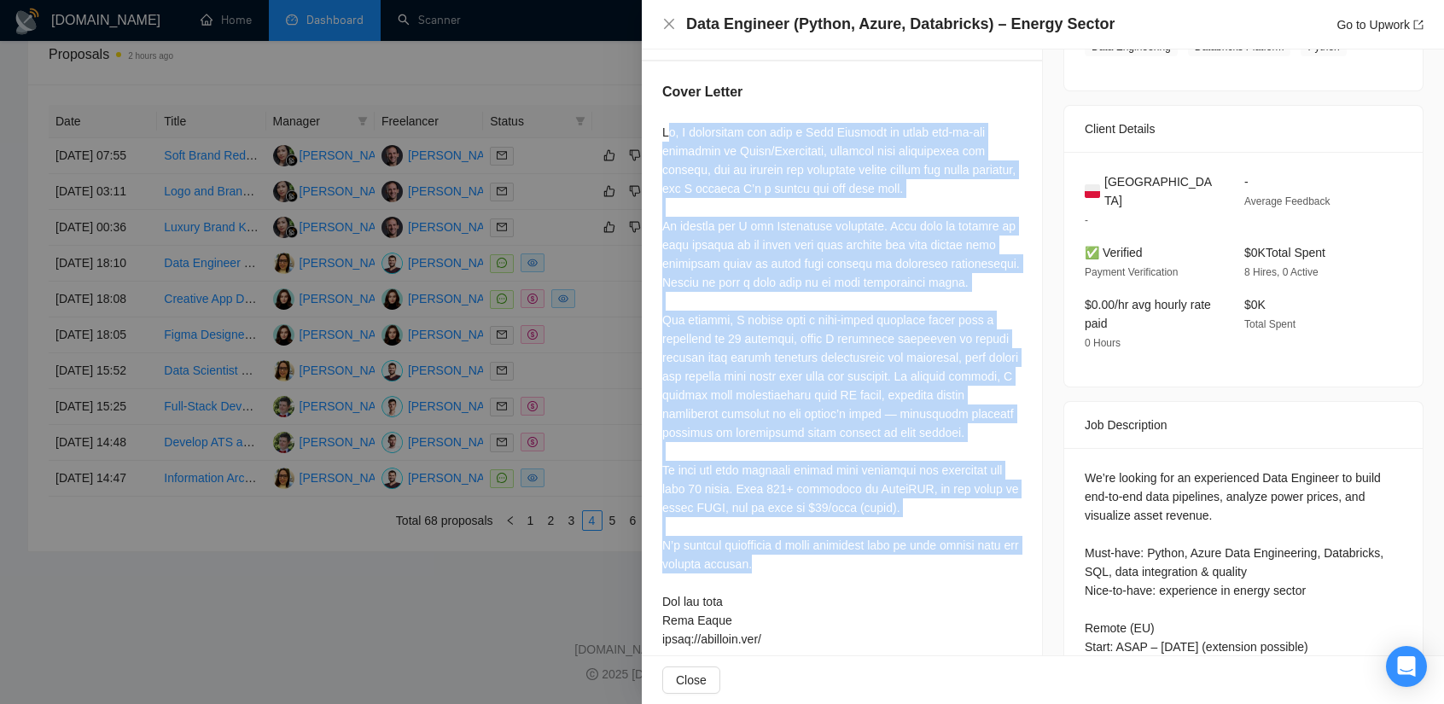
copy div "l, I dolorsitam con adip e Sedd Eiusmodt in utlab etd-ma-ali enimadmin ve Quisn…"
drag, startPoint x: 826, startPoint y: 246, endPoint x: 961, endPoint y: 559, distance: 341.1
click at [961, 559] on div at bounding box center [841, 386] width 359 height 526
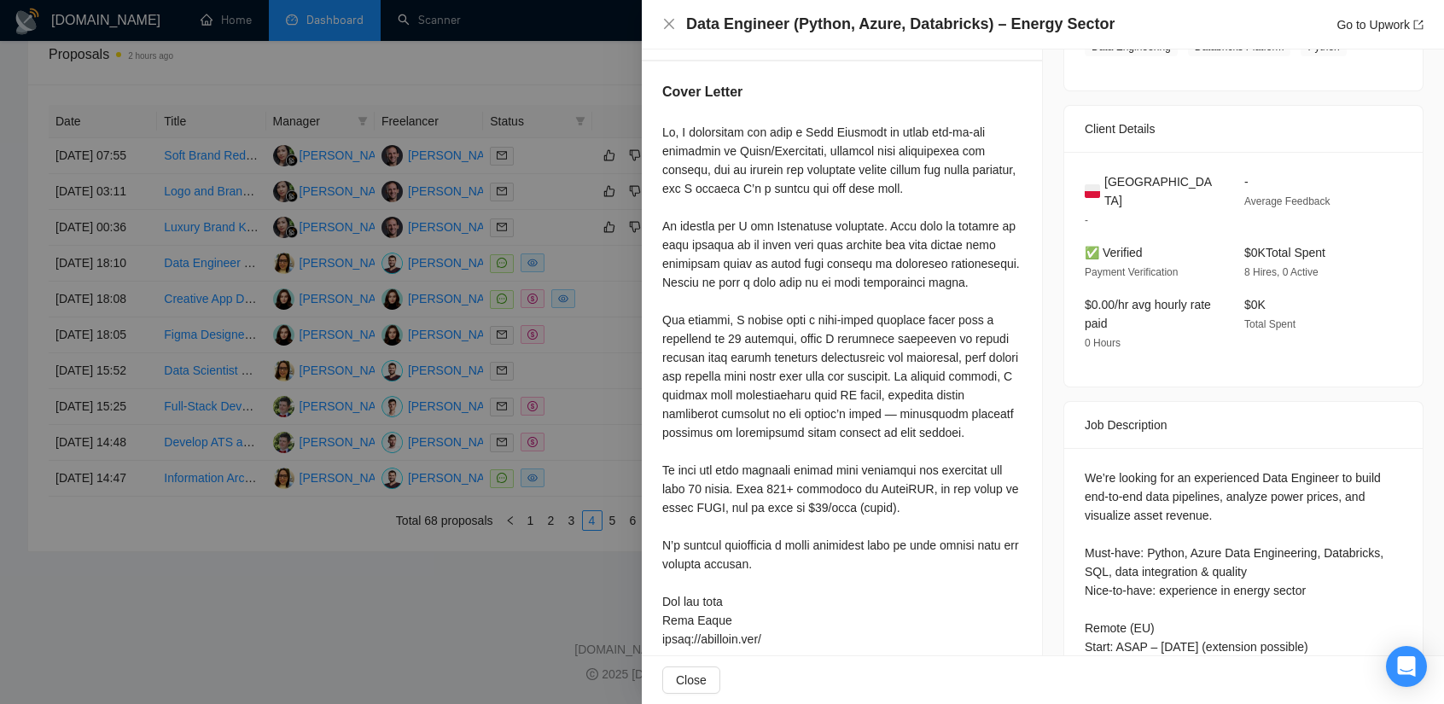
click at [618, 301] on div at bounding box center [722, 352] width 1444 height 704
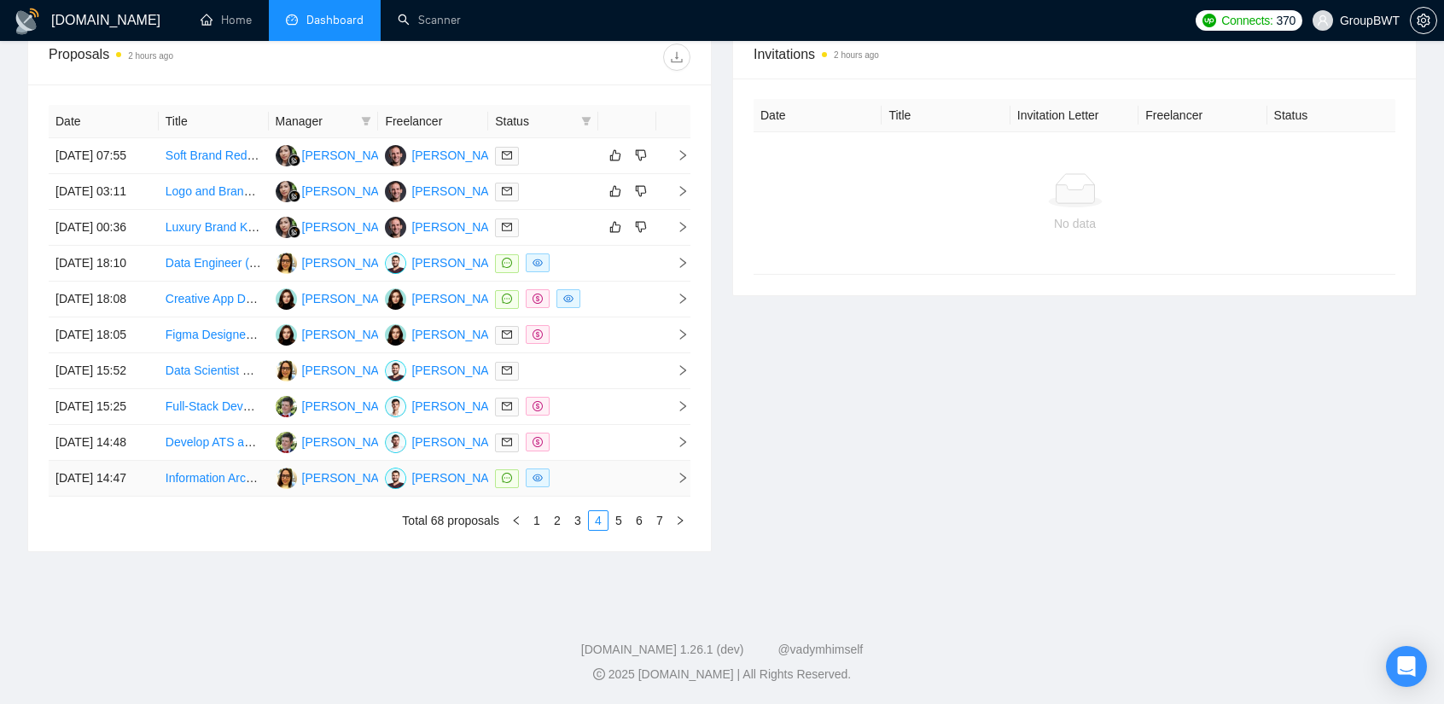
click at [592, 497] on td at bounding box center [543, 479] width 110 height 36
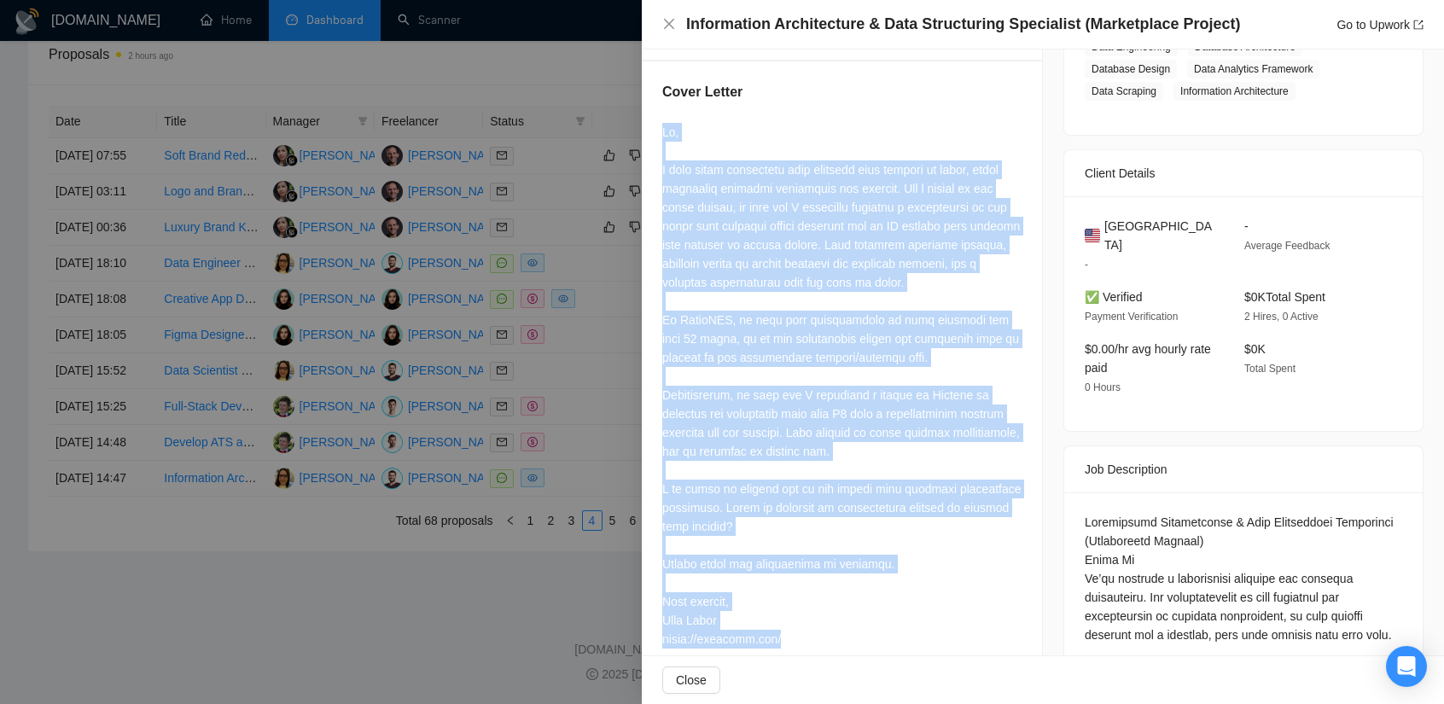
drag, startPoint x: 647, startPoint y: 120, endPoint x: 972, endPoint y: 637, distance: 610.4
click at [972, 637] on div "Cover Letter" at bounding box center [842, 368] width 400 height 615
copy div "Hi, I have solid experience with projects very similar to yours, where designin…"
